Goal: Task Accomplishment & Management: Use online tool/utility

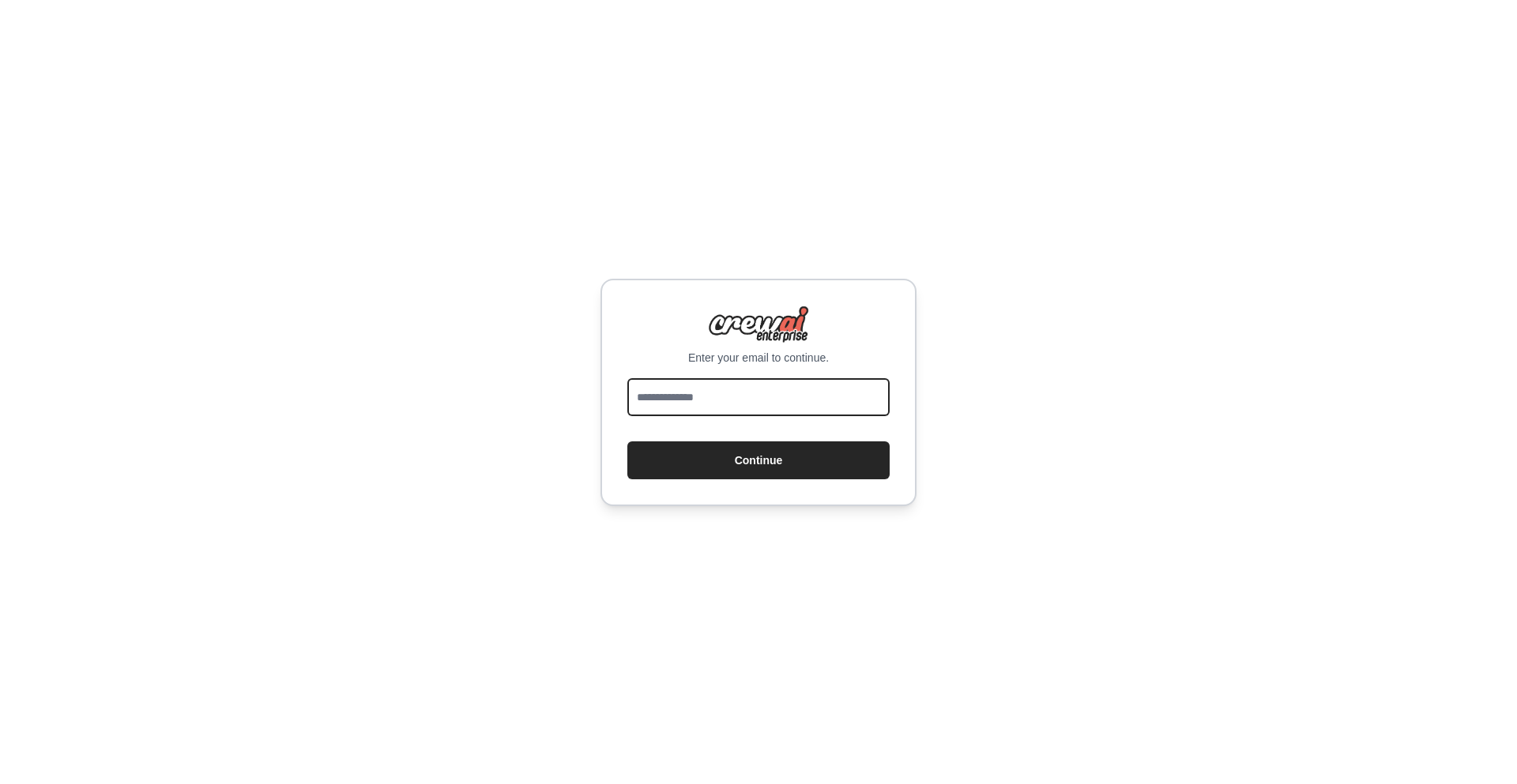
click at [812, 407] on input "email" at bounding box center [758, 397] width 262 height 38
type input "**********"
click at [799, 473] on button "Continue" at bounding box center [758, 460] width 262 height 38
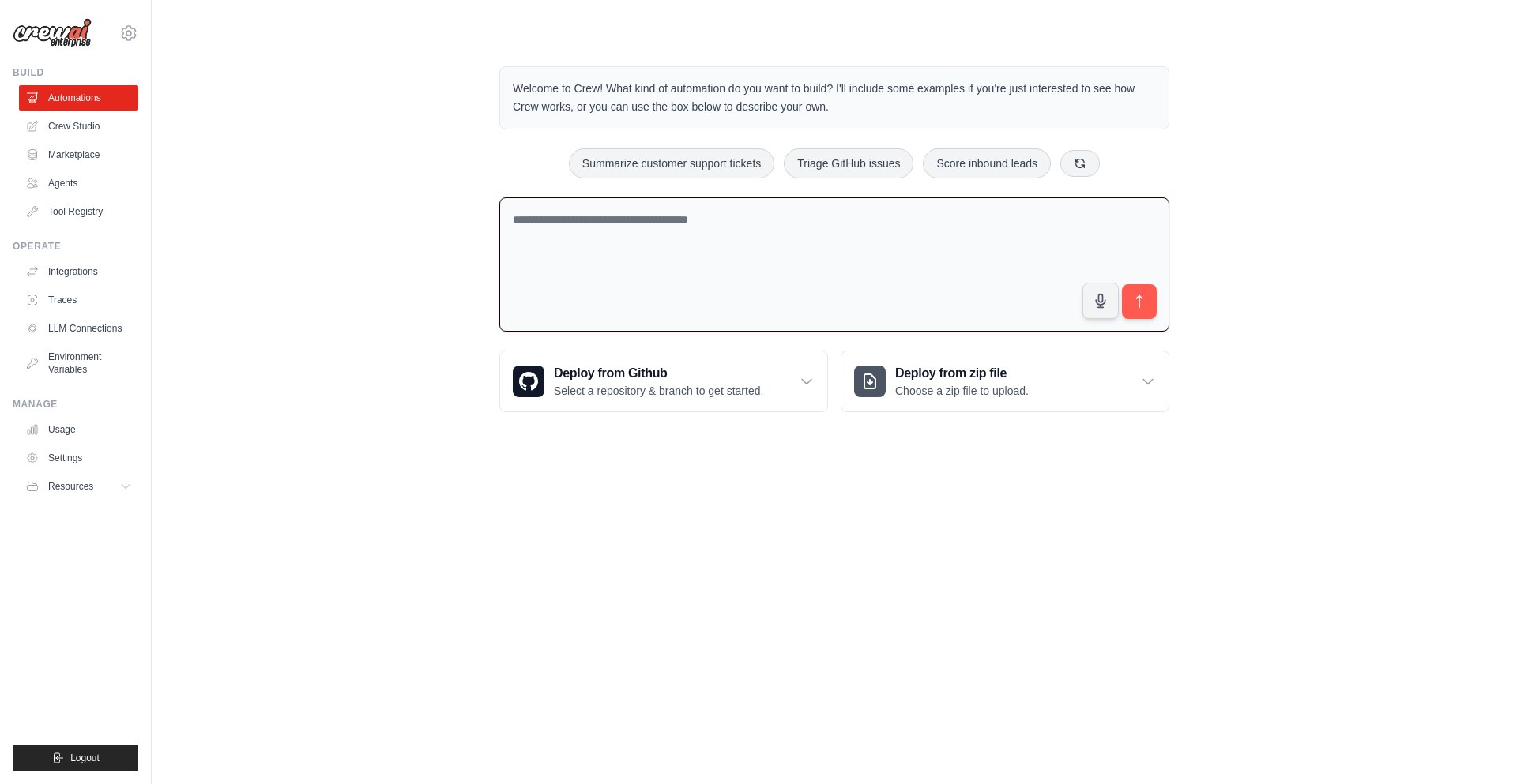
click at [623, 255] on textarea at bounding box center [834, 265] width 670 height 135
click at [100, 182] on link "Agents" at bounding box center [80, 183] width 119 height 25
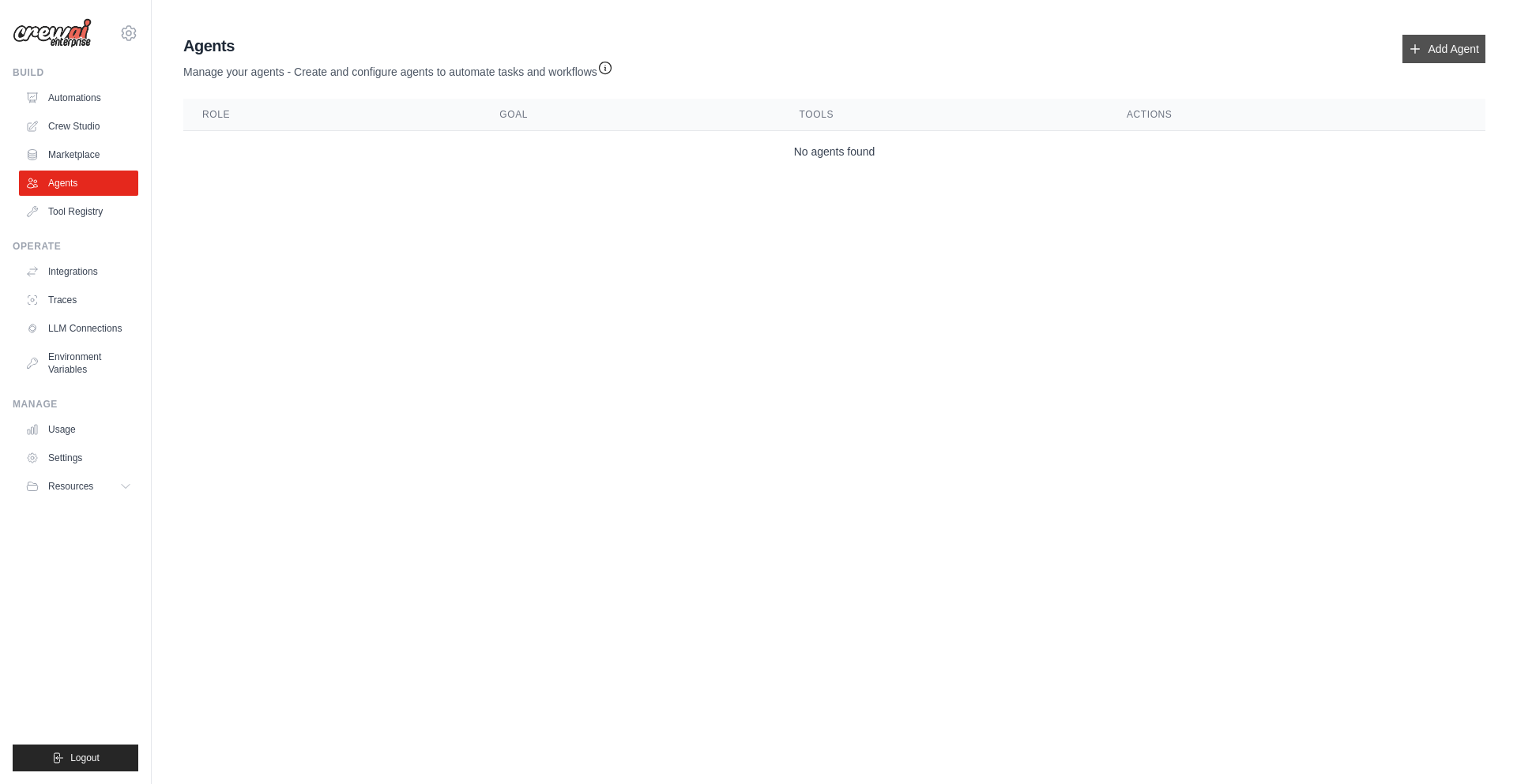
click at [1433, 51] on link "Add Agent" at bounding box center [1445, 49] width 83 height 29
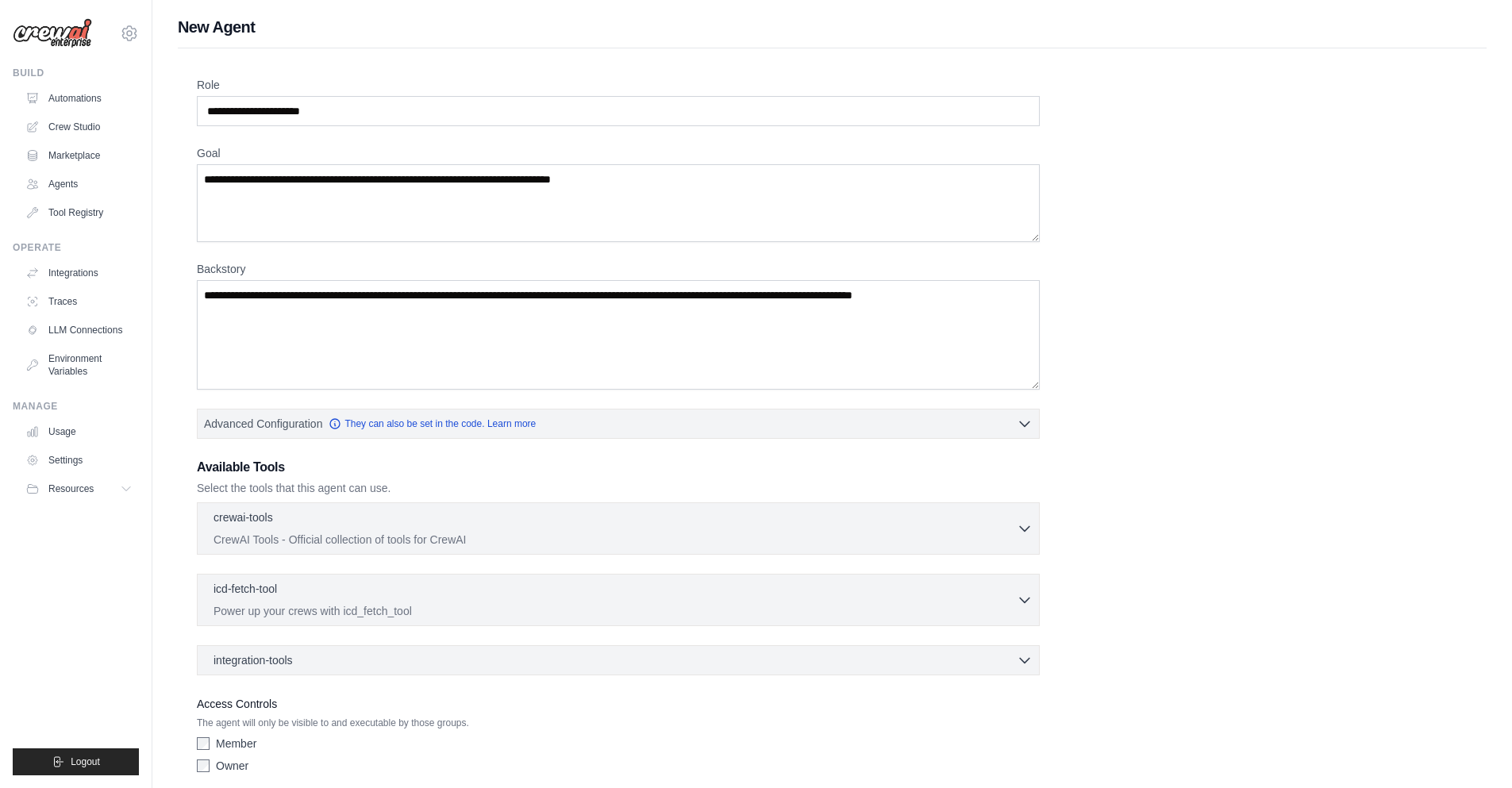
click at [886, 508] on div "crewai-tools 0 selected CrewAI Tools - Official collection of tools for CrewAI …" at bounding box center [617, 529] width 843 height 53
click at [1002, 525] on div "crewai-tools 0 selected" at bounding box center [614, 518] width 803 height 19
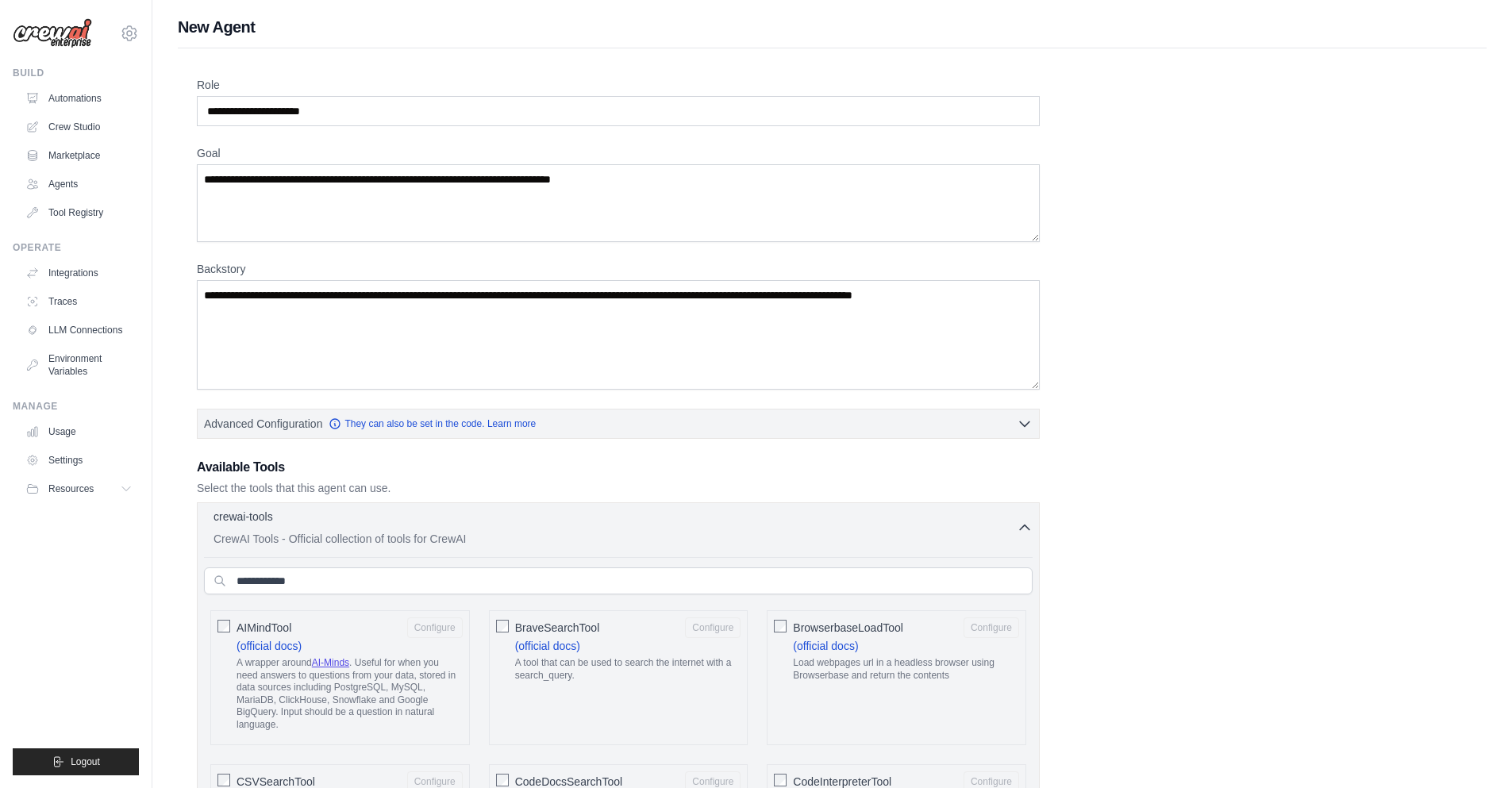
click at [1002, 525] on div "crewai-tools 0 selected" at bounding box center [614, 518] width 803 height 19
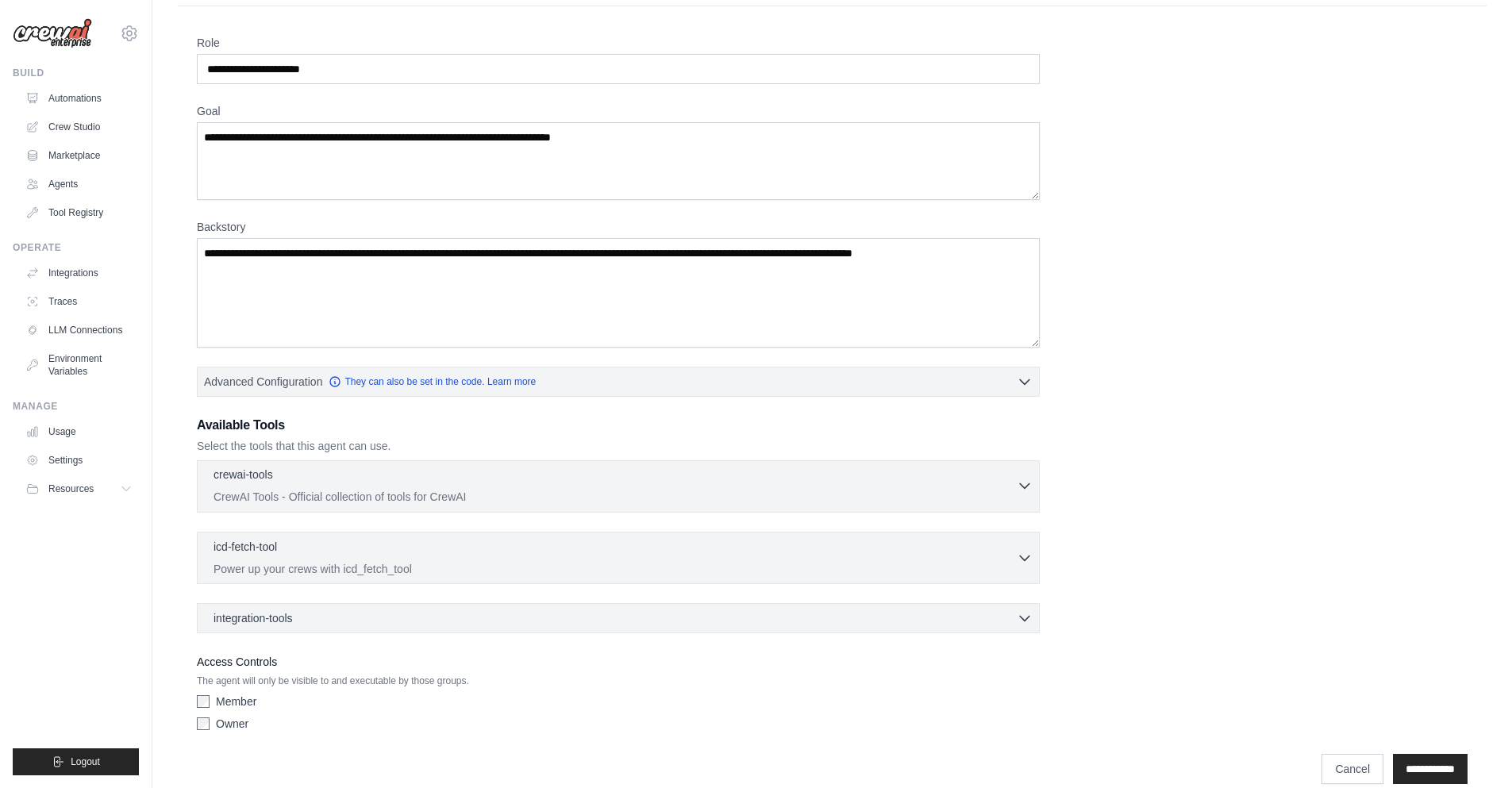
scroll to position [64, 0]
